Goal: Information Seeking & Learning: Compare options

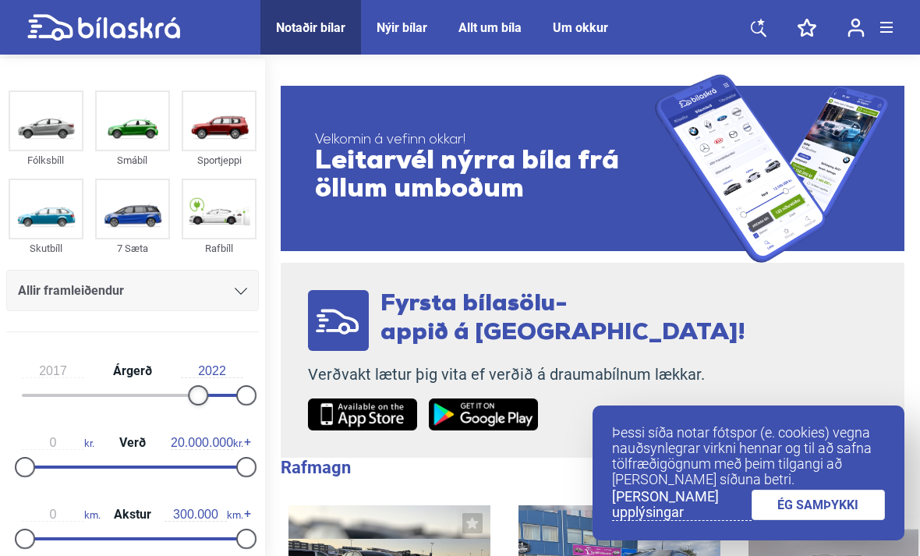
type input "2018"
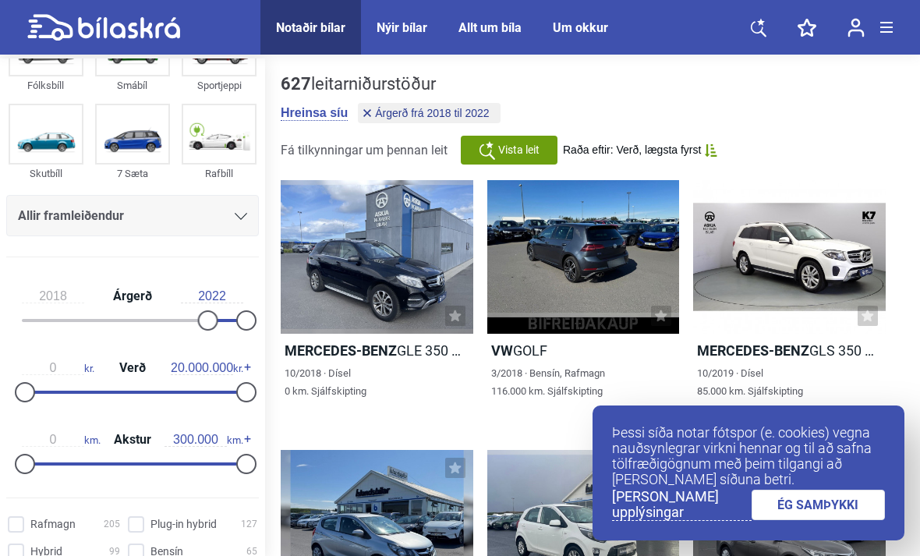
scroll to position [79, 0]
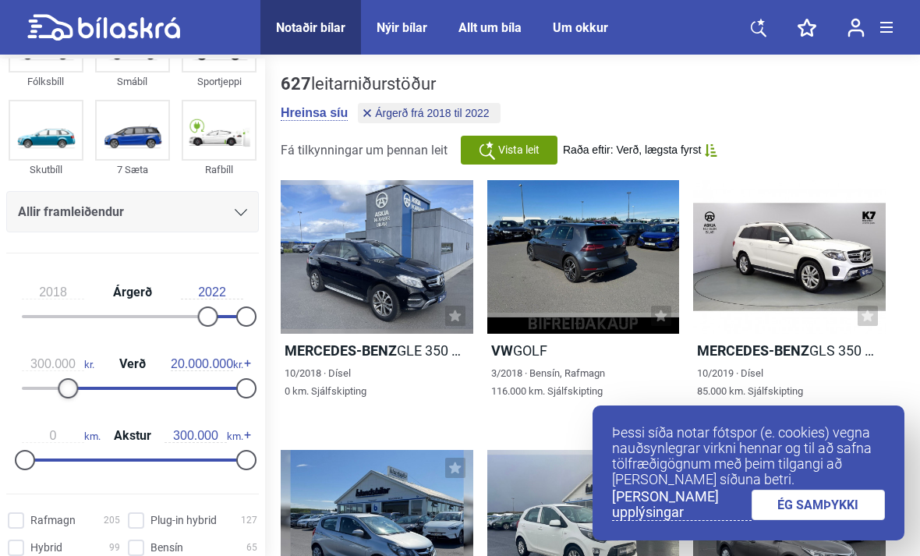
type input "0"
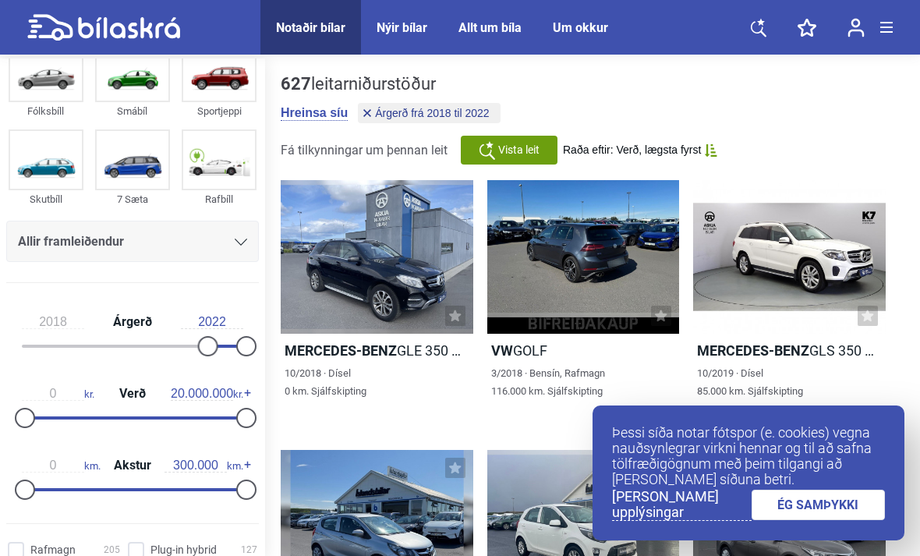
scroll to position [51, 0]
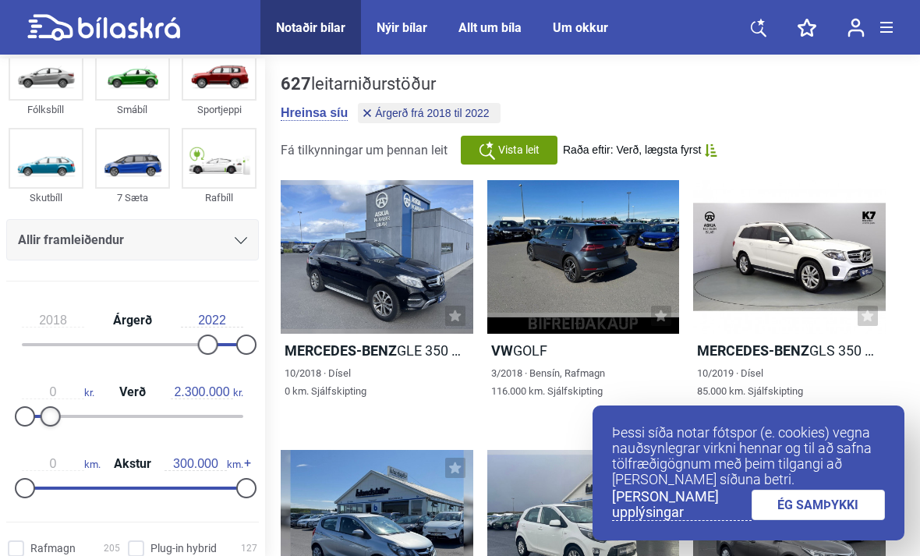
type input "2.200.000"
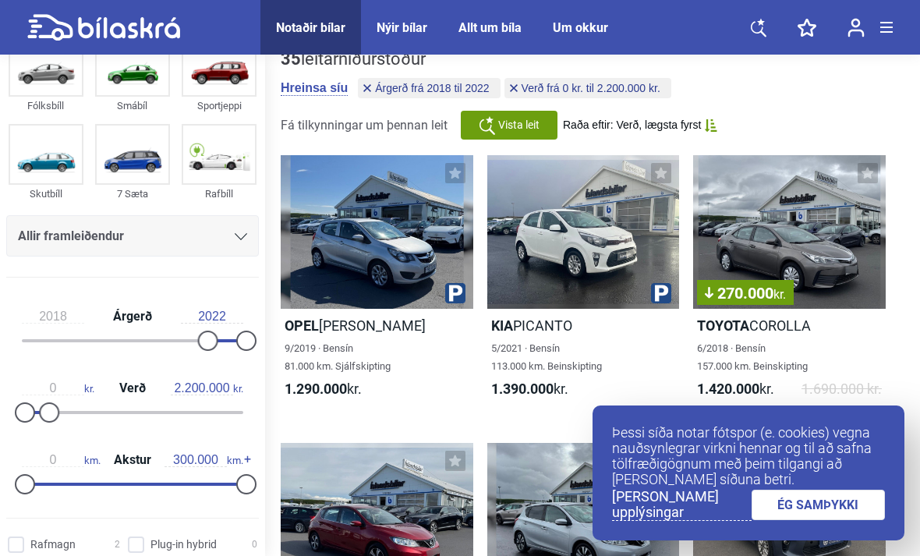
scroll to position [45, 0]
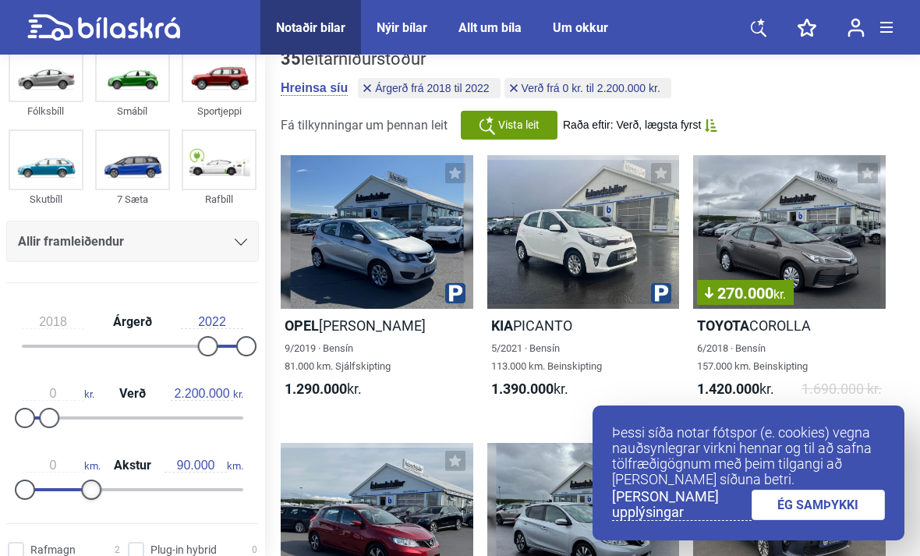
type input "100.000"
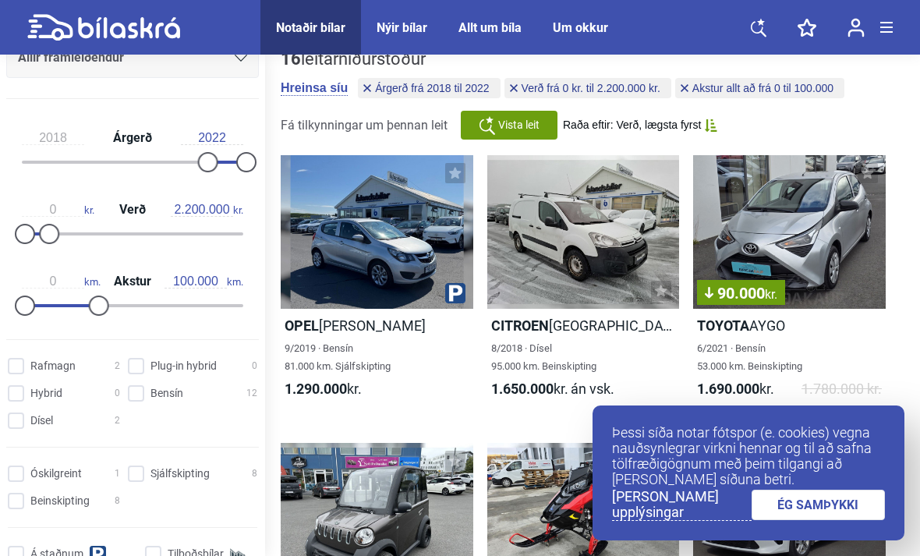
scroll to position [232, 0]
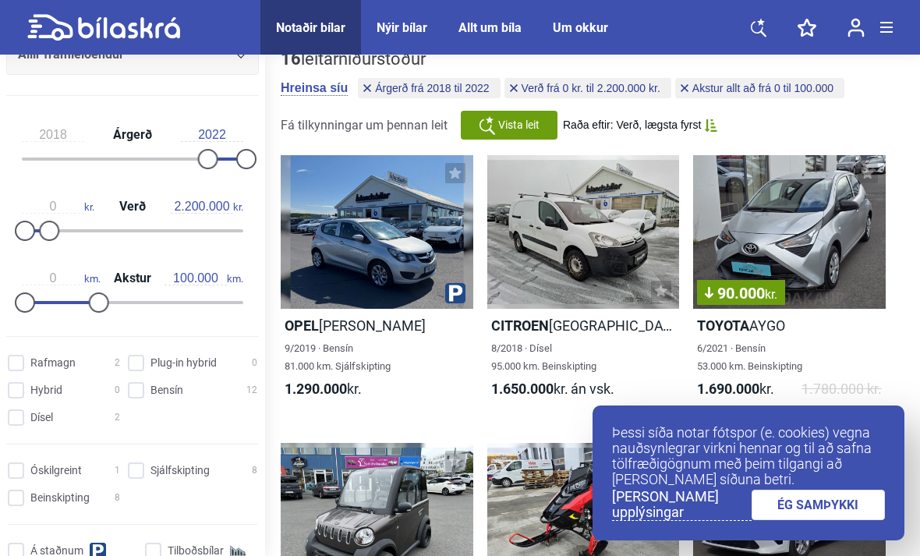
click at [143, 372] on hybrid "Plug-in hybrid 0" at bounding box center [194, 363] width 129 height 16
checkbox hybrid "true"
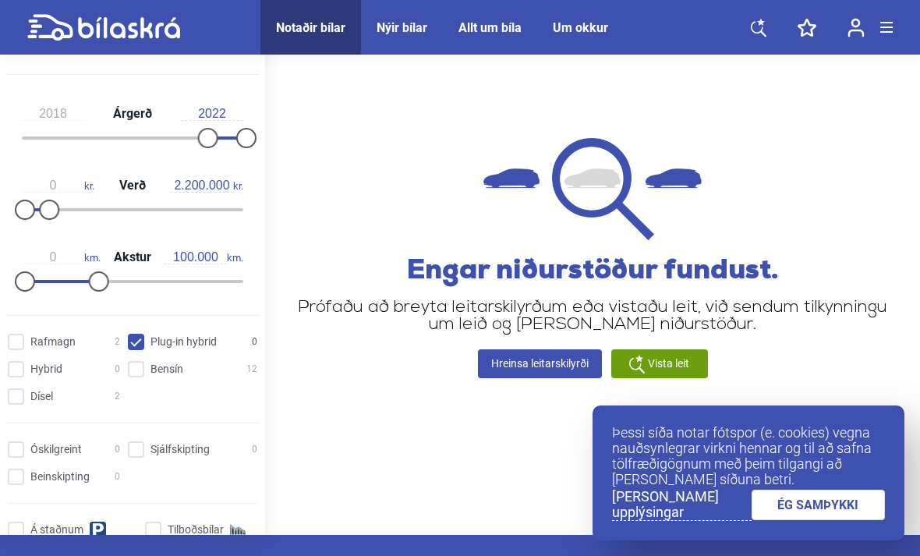
click at [18, 378] on input "Hybrid 0" at bounding box center [66, 370] width 112 height 16
checkbox input "true"
click at [19, 345] on input "Rafmagn 2" at bounding box center [66, 342] width 112 height 16
checkbox input "true"
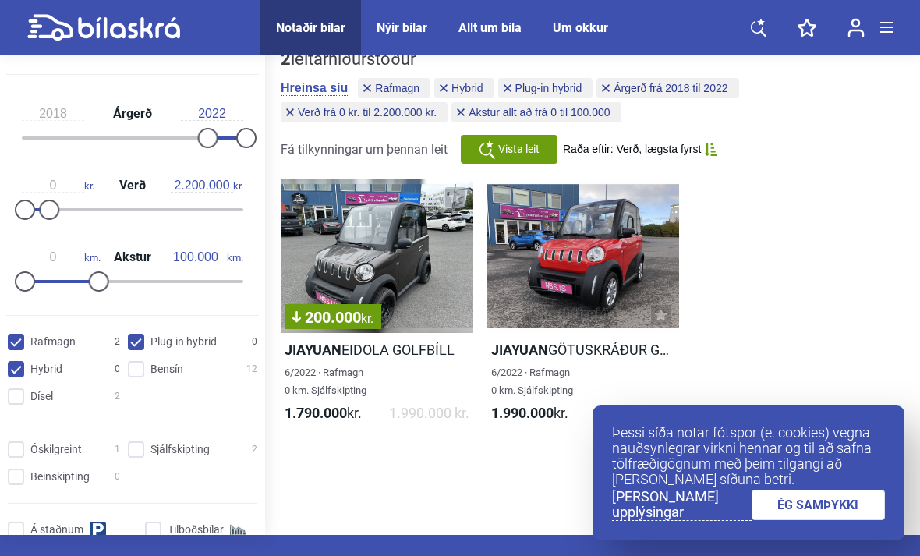
click at [575, 288] on div at bounding box center [583, 256] width 193 height 154
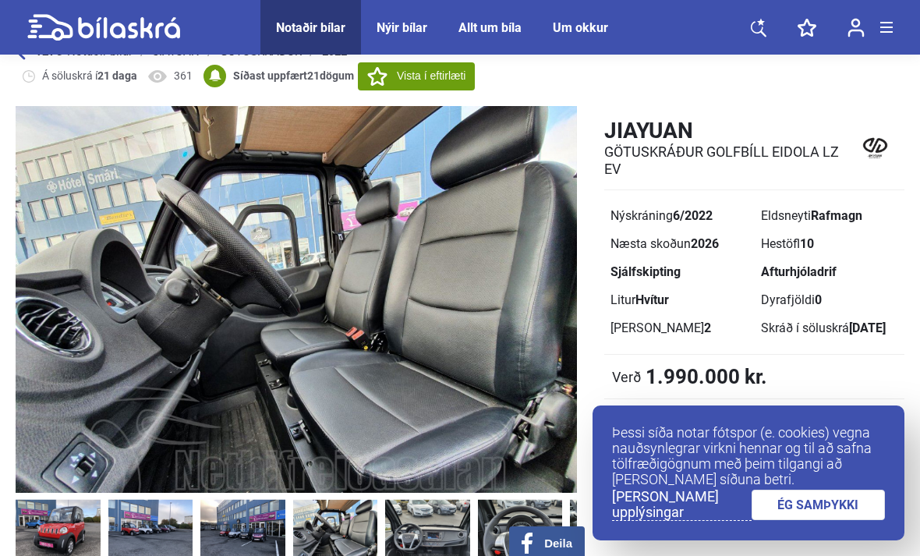
click at [334, 535] on img at bounding box center [335, 531] width 85 height 68
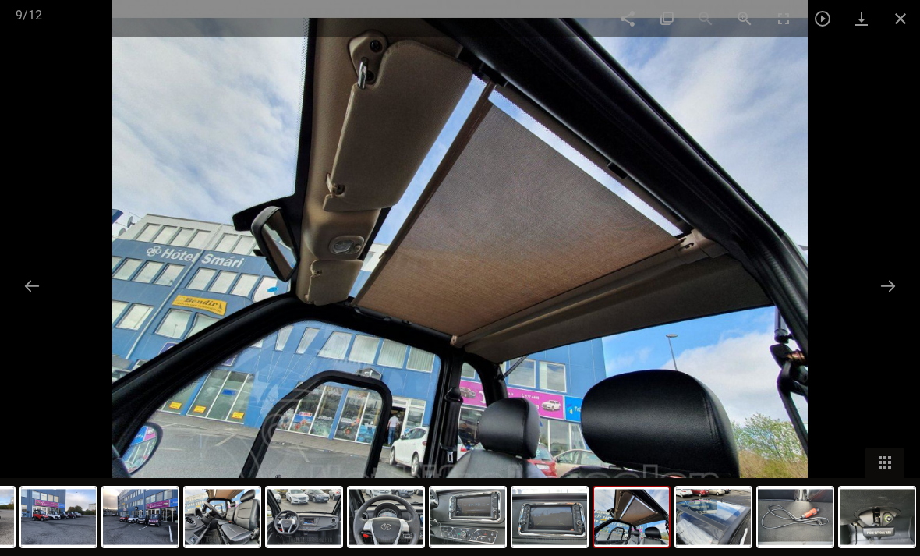
click at [900, 29] on span at bounding box center [900, 18] width 39 height 37
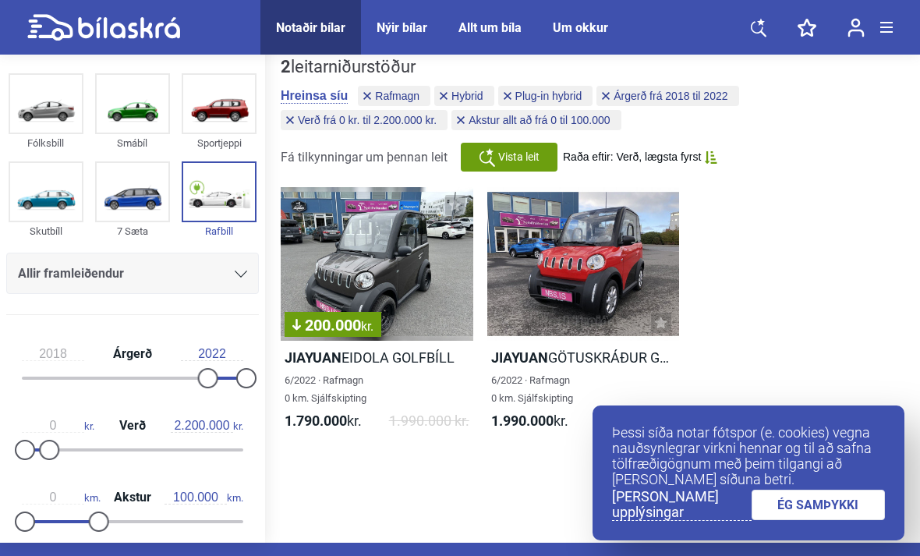
scroll to position [25, 0]
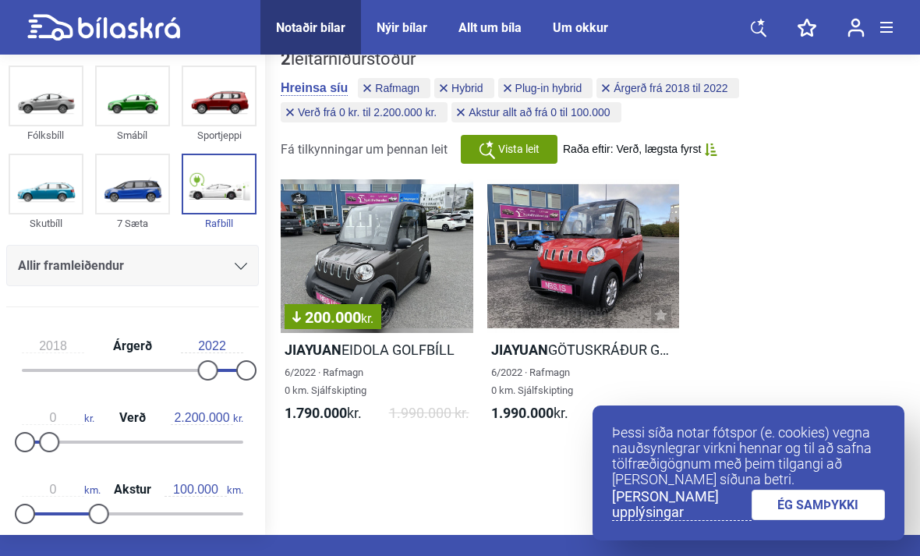
checkbox input "false"
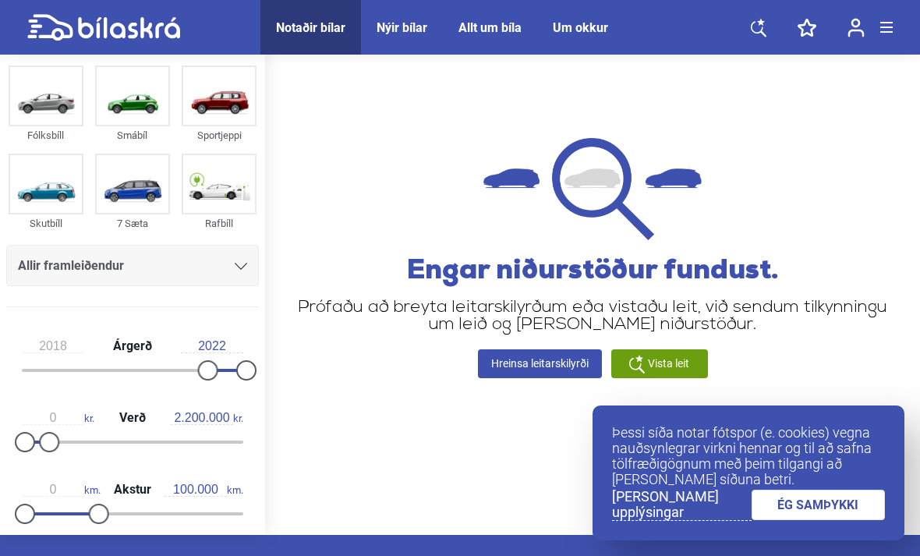
checkbox hybrid "false"
checkbox input "false"
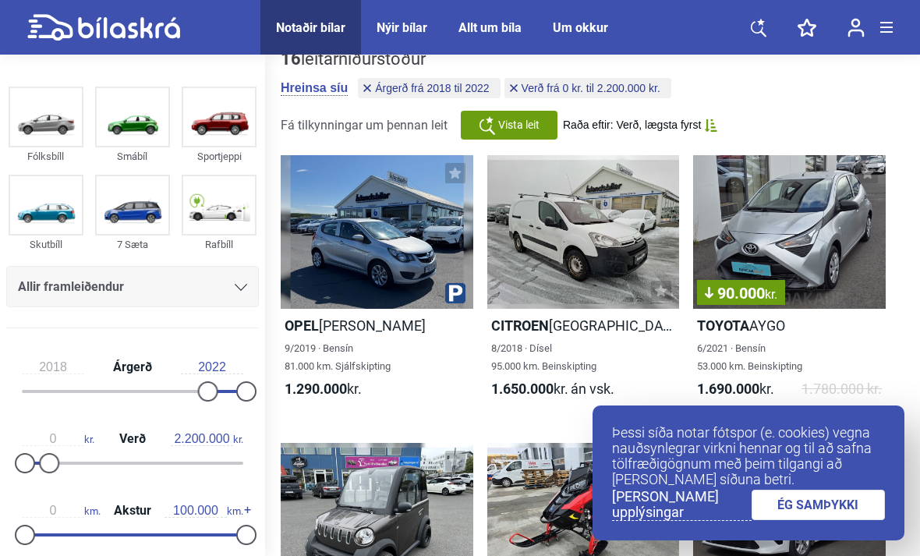
type input "300.000"
